Goal: Task Accomplishment & Management: Complete application form

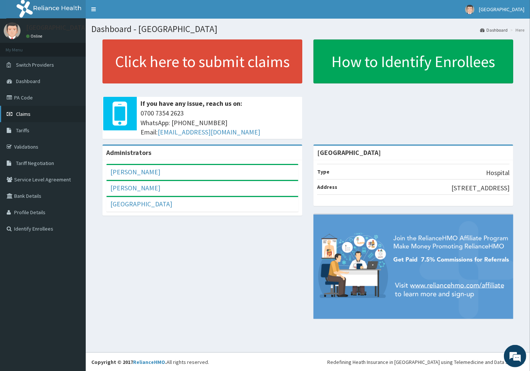
click at [26, 116] on span "Claims" at bounding box center [23, 114] width 15 height 7
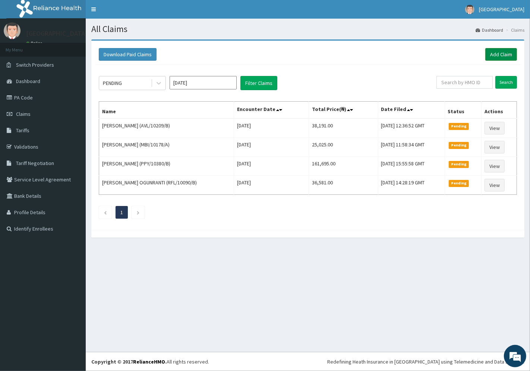
click at [500, 54] on link "Add Claim" at bounding box center [501, 54] width 32 height 13
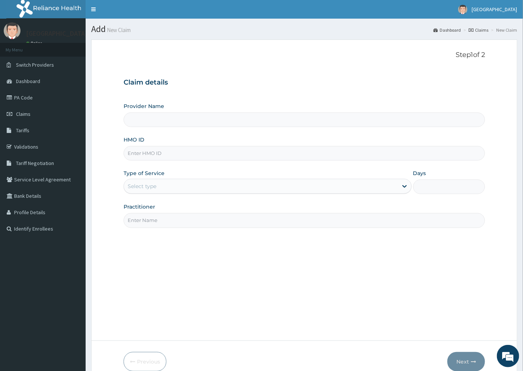
type input "[GEOGRAPHIC_DATA]"
